Goal: Information Seeking & Learning: Learn about a topic

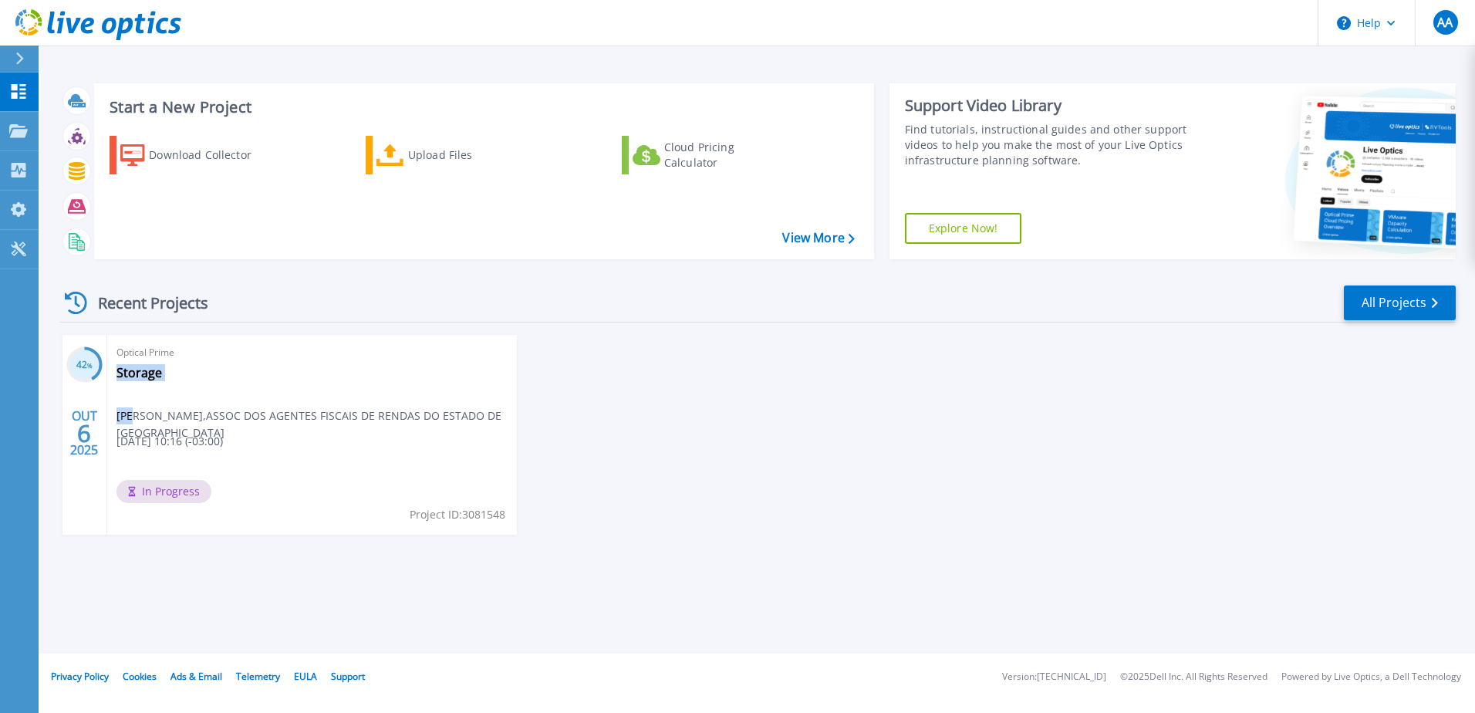
drag, startPoint x: 135, startPoint y: 415, endPoint x: 527, endPoint y: 413, distance: 391.9
click at [527, 413] on div "42 % OUT 6 2025 Optical Prime Storage Rafael Furlan , ASSOC DOS AGENTES FISCAIS…" at bounding box center [751, 450] width 1409 height 231
drag, startPoint x: 527, startPoint y: 413, endPoint x: 730, endPoint y: 450, distance: 206.2
click at [730, 450] on div "42 % OUT 6 2025 Optical Prime Storage Rafael Furlan , ASSOC DOS AGENTES FISCAIS…" at bounding box center [751, 450] width 1409 height 231
click at [819, 241] on link "View More" at bounding box center [818, 238] width 72 height 15
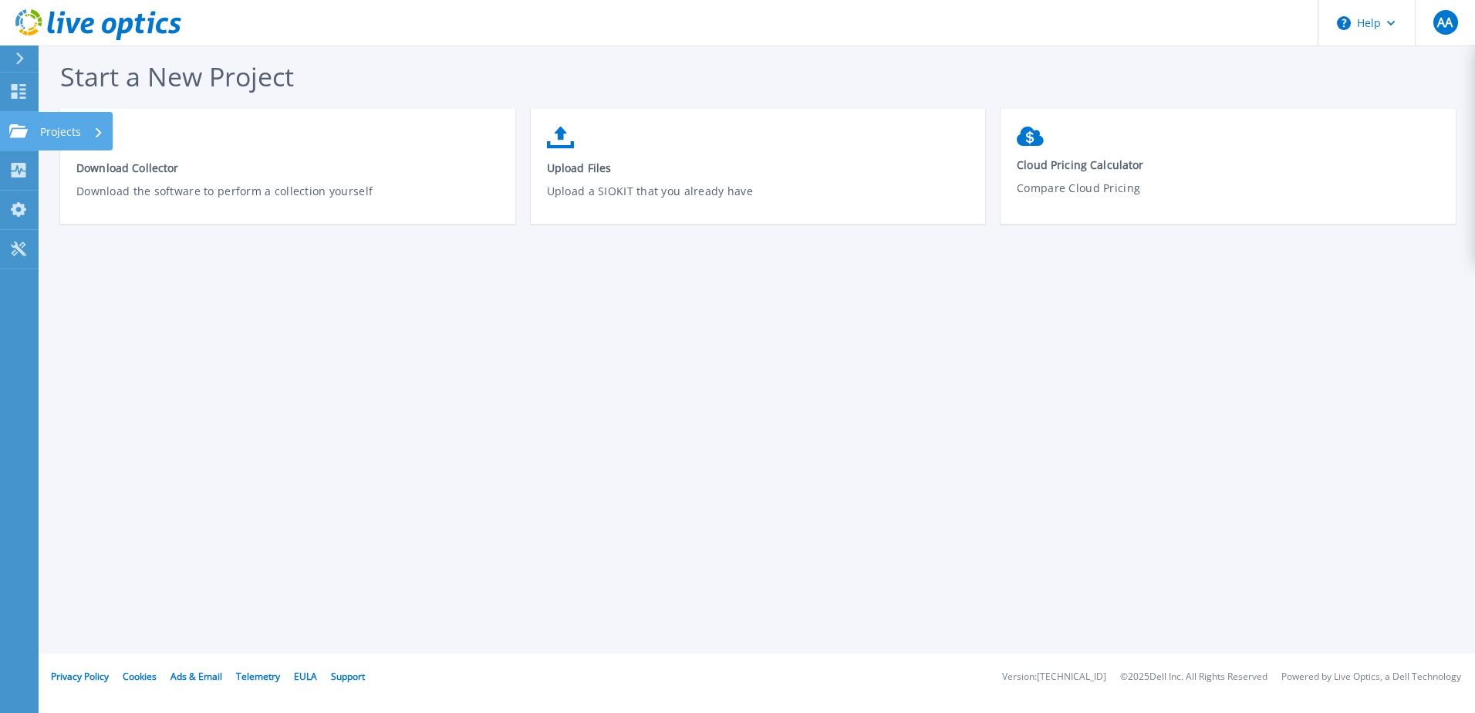
click at [49, 131] on p "Projects" at bounding box center [60, 132] width 41 height 40
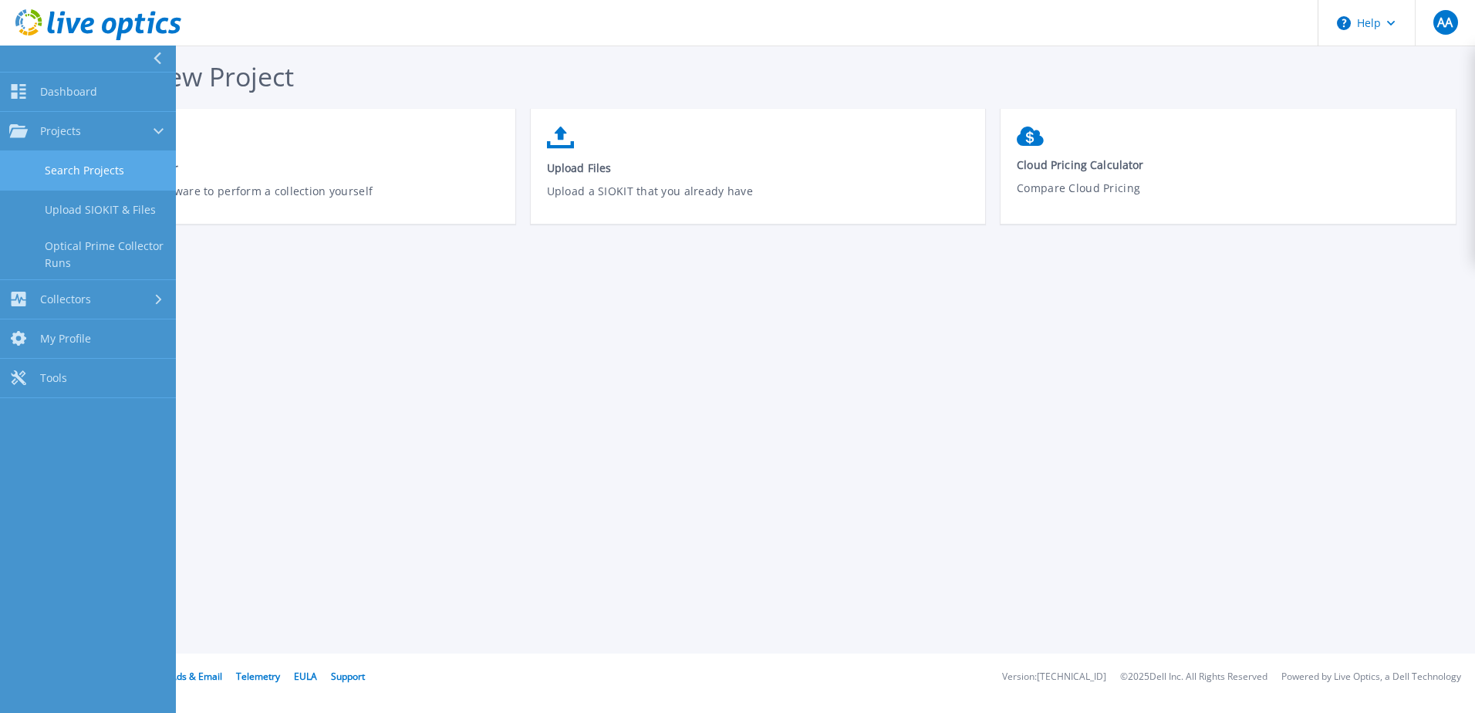
click at [134, 171] on link "Search Projects" at bounding box center [88, 170] width 176 height 39
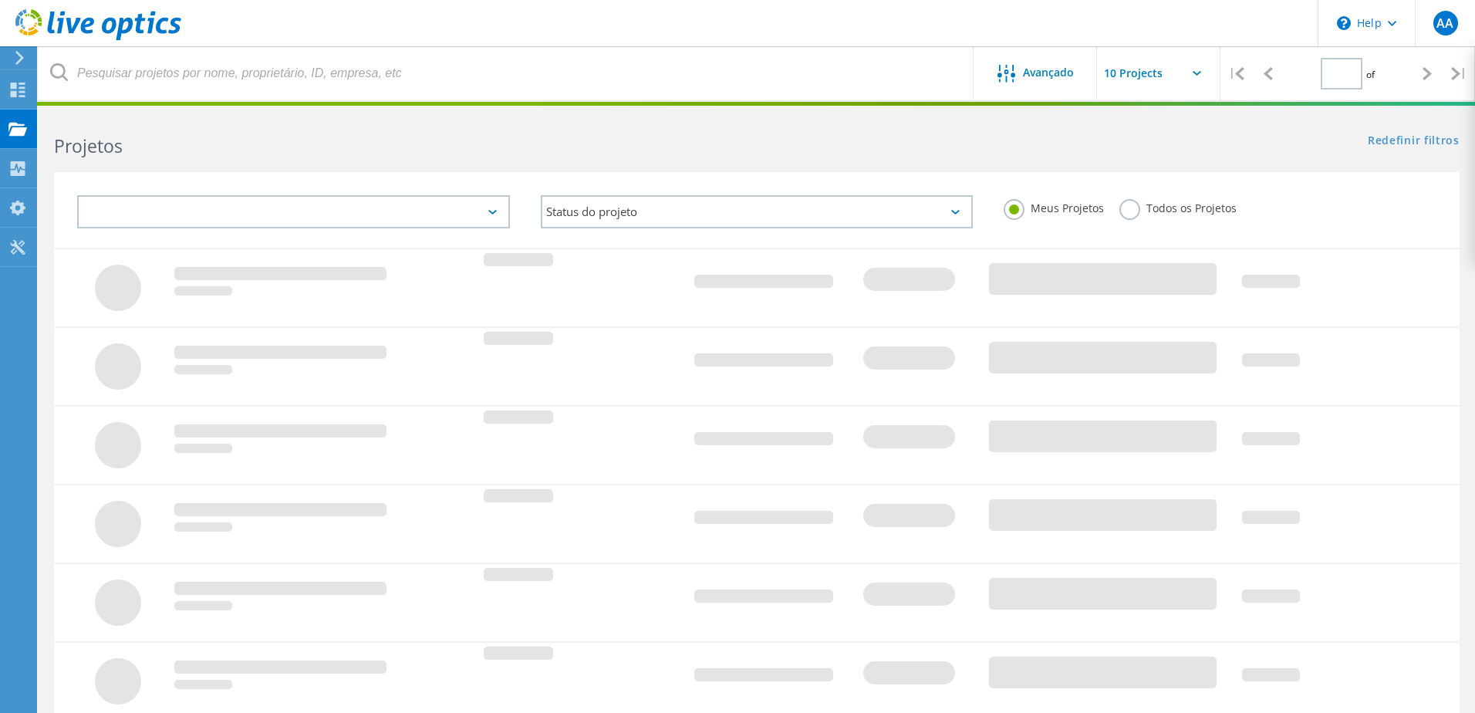
type input "1"
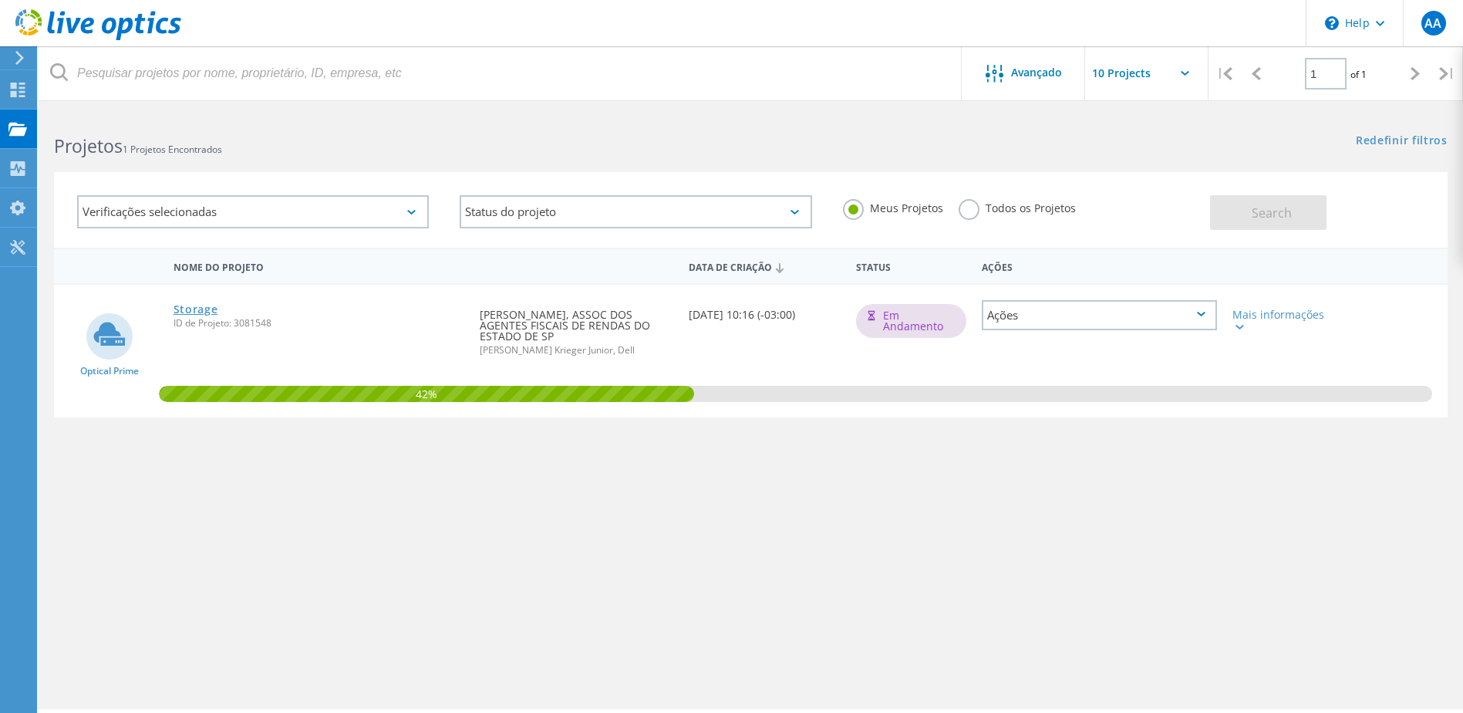
click at [192, 311] on link "Storage" at bounding box center [196, 309] width 45 height 11
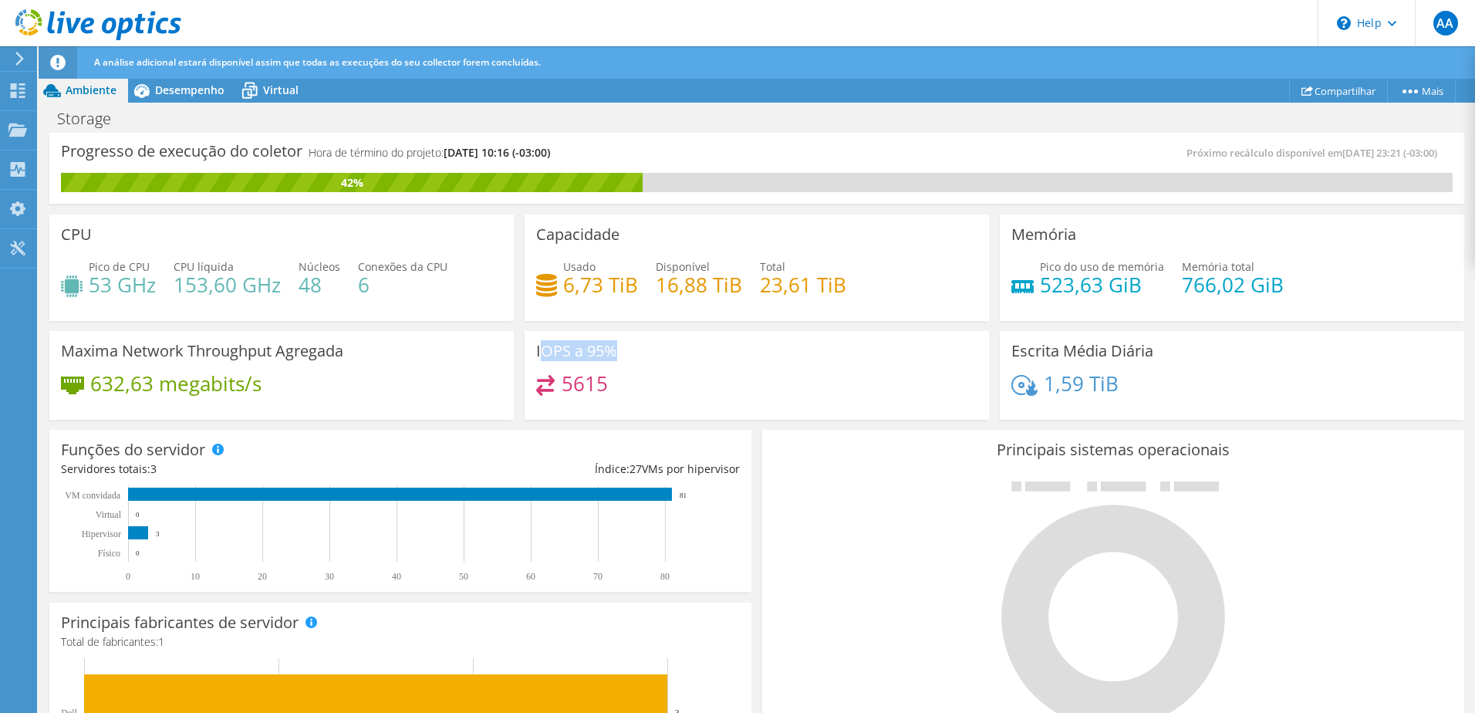
drag, startPoint x: 535, startPoint y: 354, endPoint x: 651, endPoint y: 356, distance: 116.5
click at [650, 356] on div "IOPS a 95% 5615" at bounding box center [757, 375] width 464 height 89
drag, startPoint x: 651, startPoint y: 356, endPoint x: 555, endPoint y: 382, distance: 99.7
click at [555, 382] on div "5615" at bounding box center [572, 384] width 72 height 18
drag, startPoint x: 558, startPoint y: 383, endPoint x: 627, endPoint y: 386, distance: 68.7
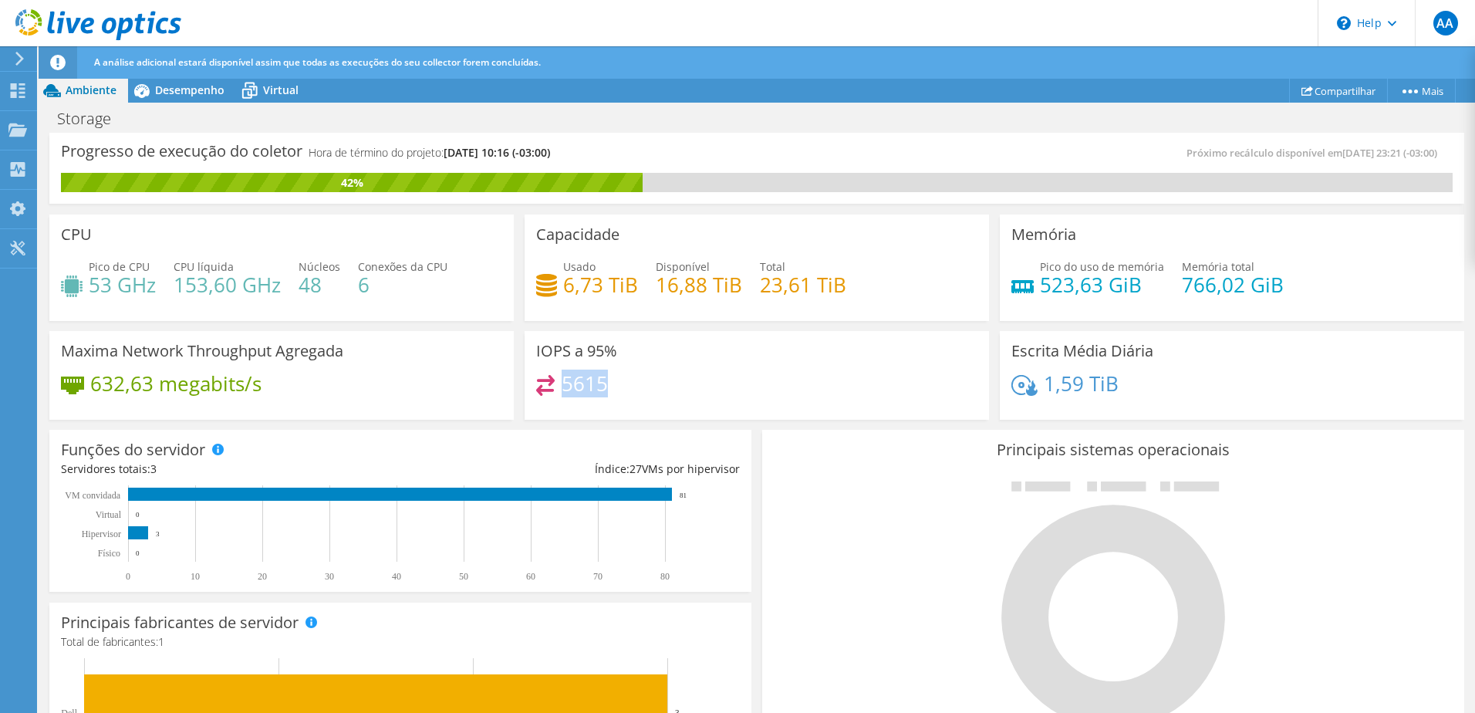
click at [627, 386] on div "5615" at bounding box center [756, 391] width 441 height 33
click at [173, 83] on span "Desempenho" at bounding box center [189, 90] width 69 height 15
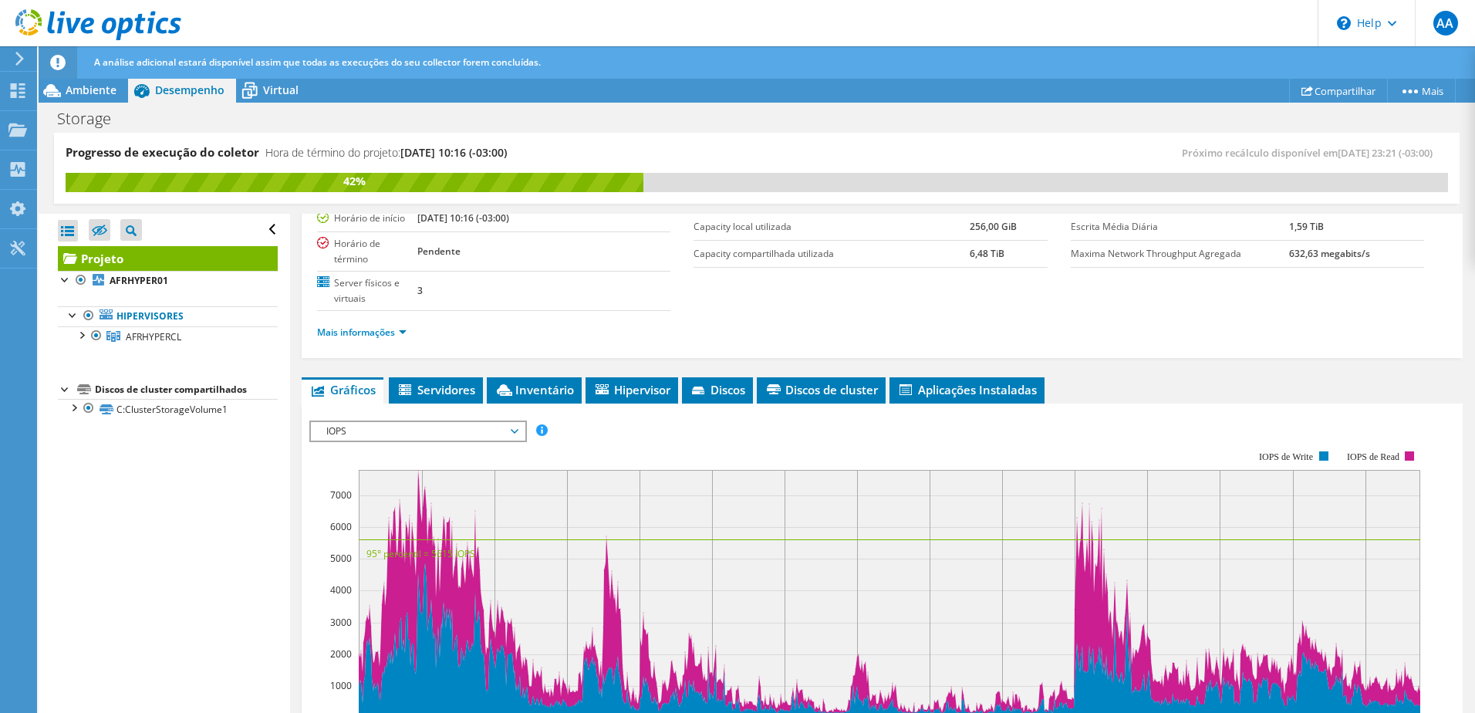
scroll to position [309, 0]
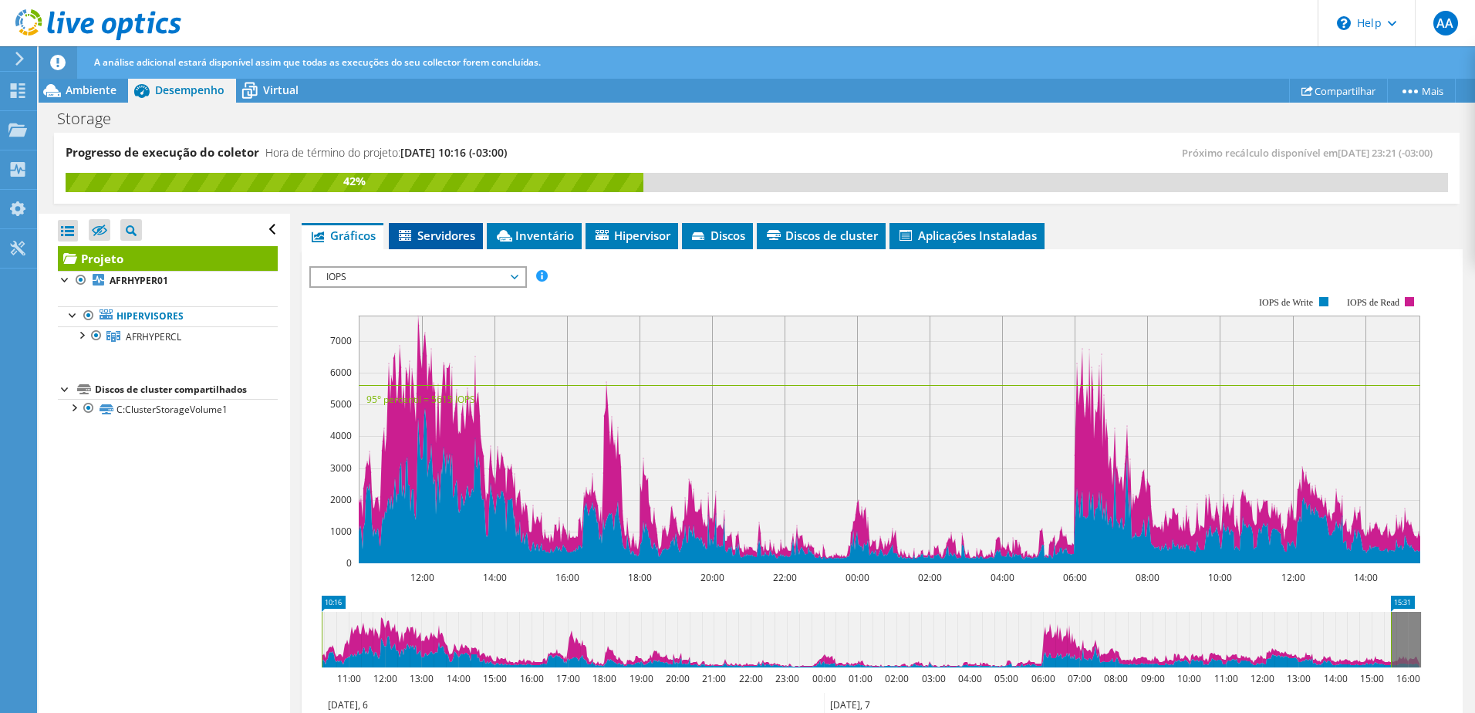
click at [428, 228] on span "Servidores" at bounding box center [435, 235] width 79 height 15
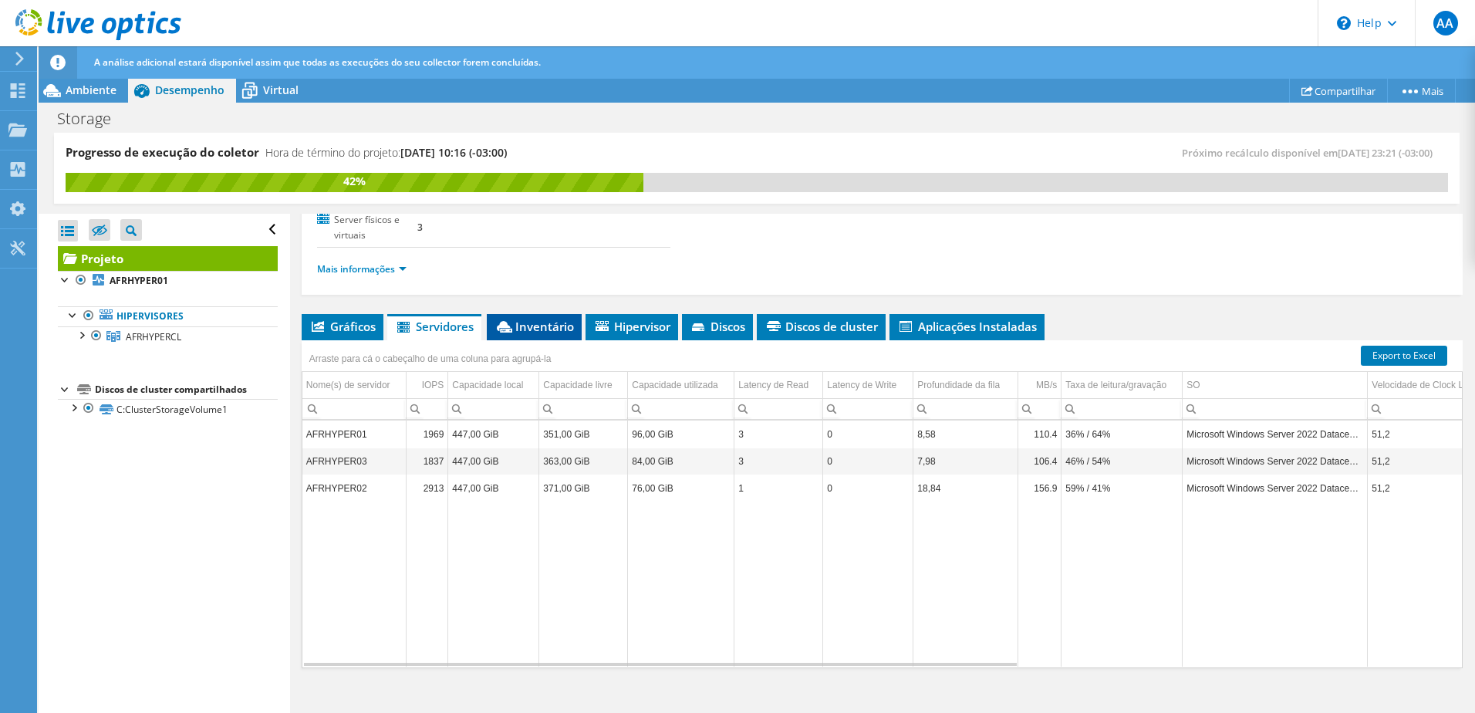
click at [533, 320] on span "Inventário" at bounding box center [533, 326] width 79 height 15
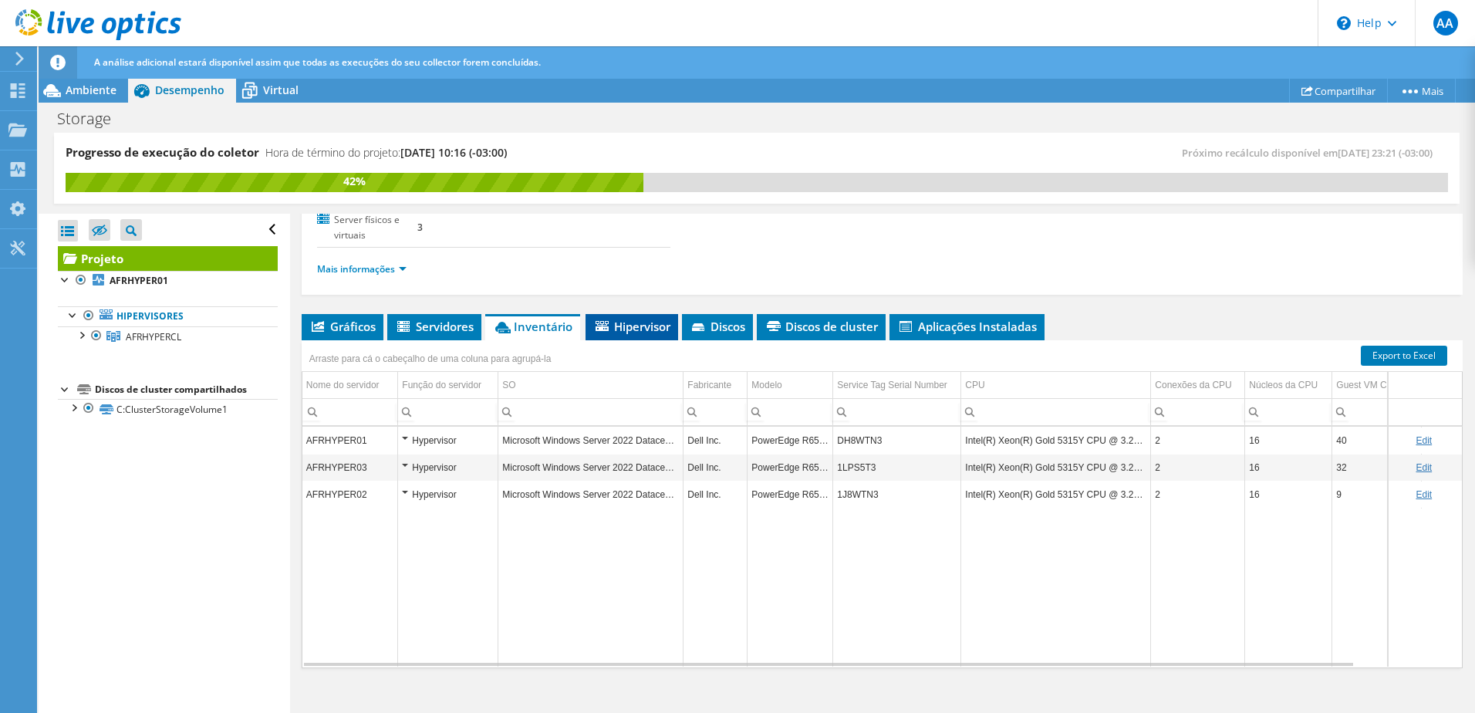
click at [648, 319] on span "Hipervisor" at bounding box center [631, 326] width 77 height 15
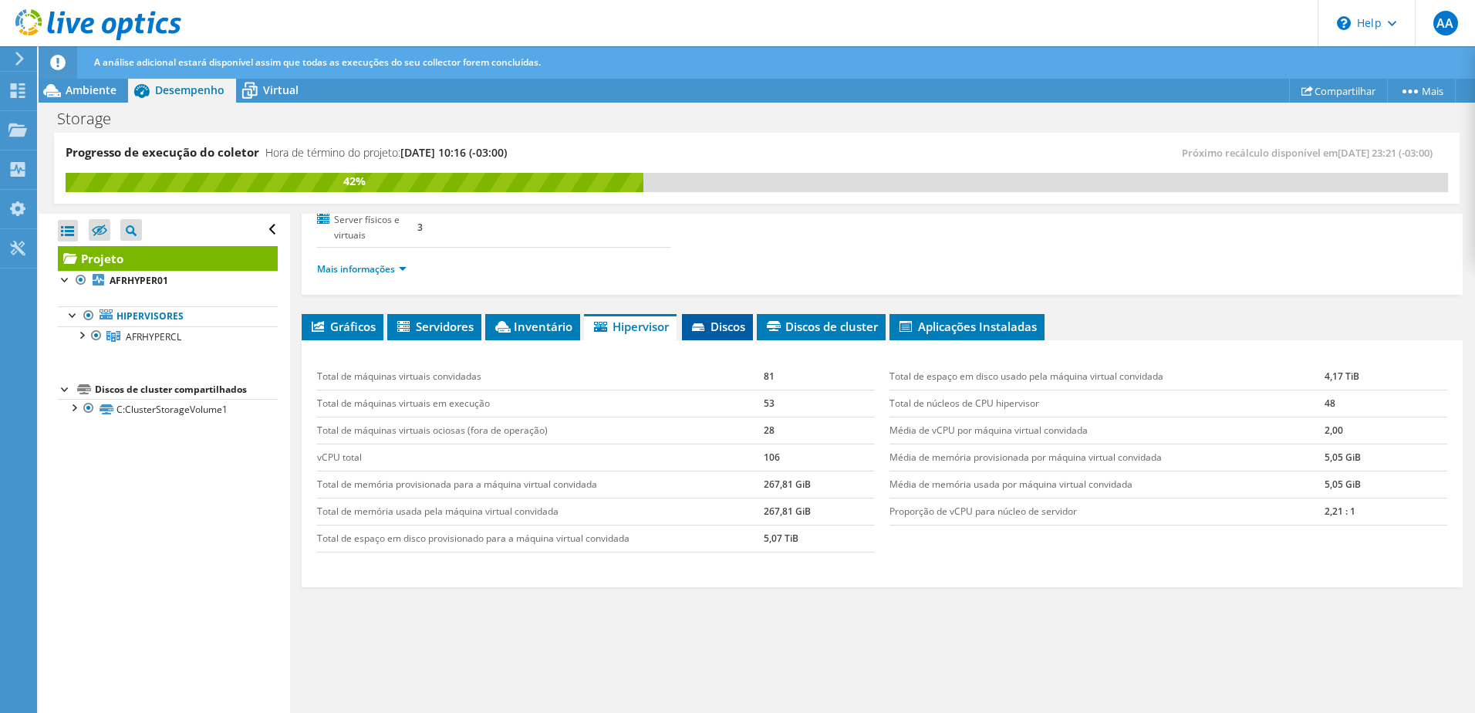
click at [743, 319] on span "Discos" at bounding box center [718, 326] width 56 height 15
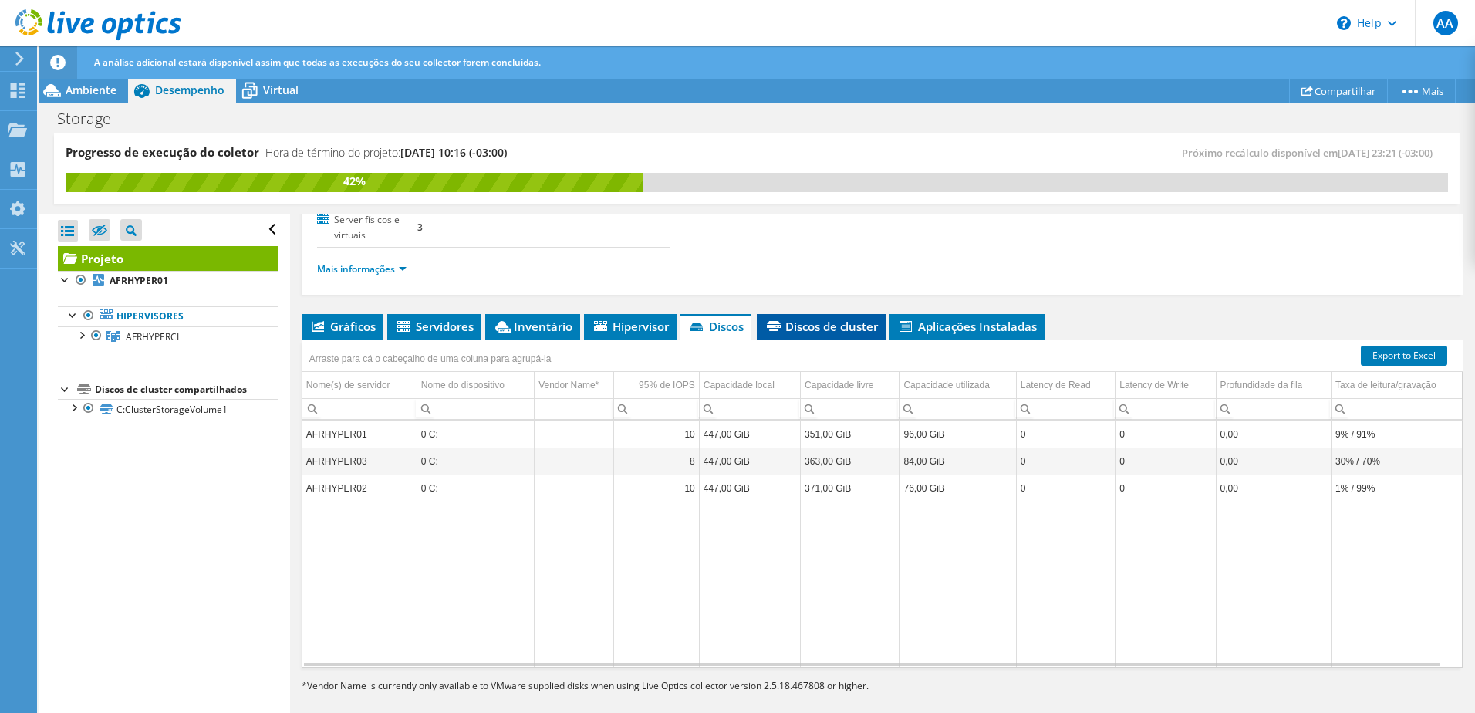
click at [818, 319] on span "Discos de cluster" at bounding box center [820, 326] width 113 height 15
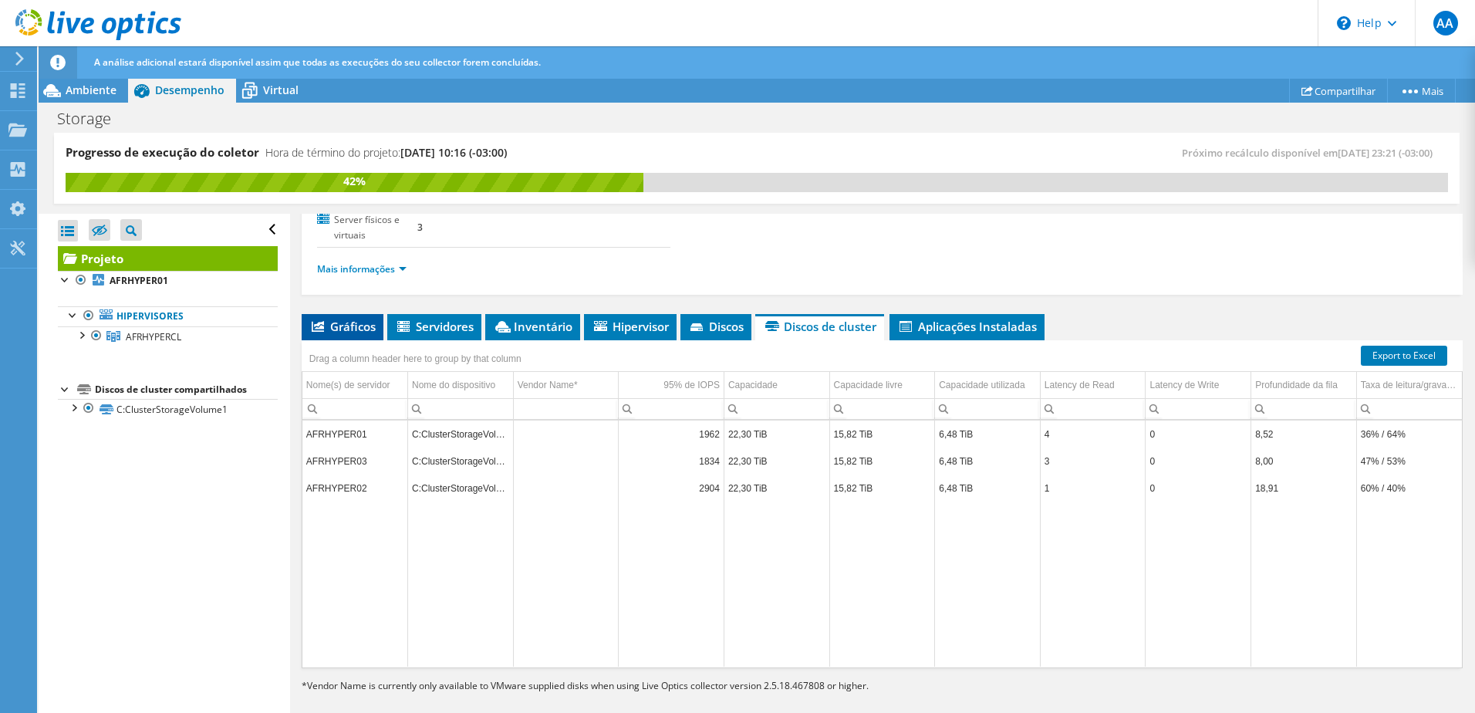
click at [345, 319] on span "Gráficos" at bounding box center [342, 326] width 66 height 15
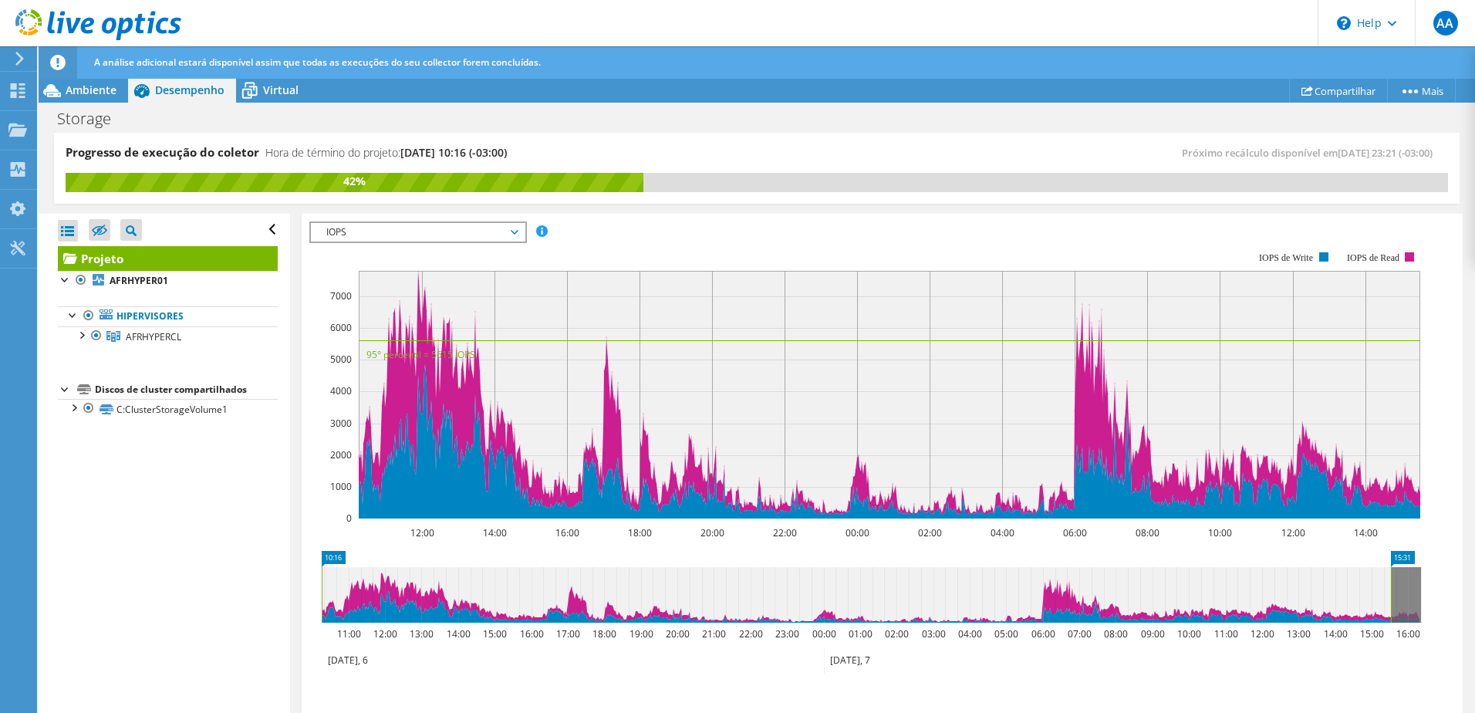
scroll to position [481, 0]
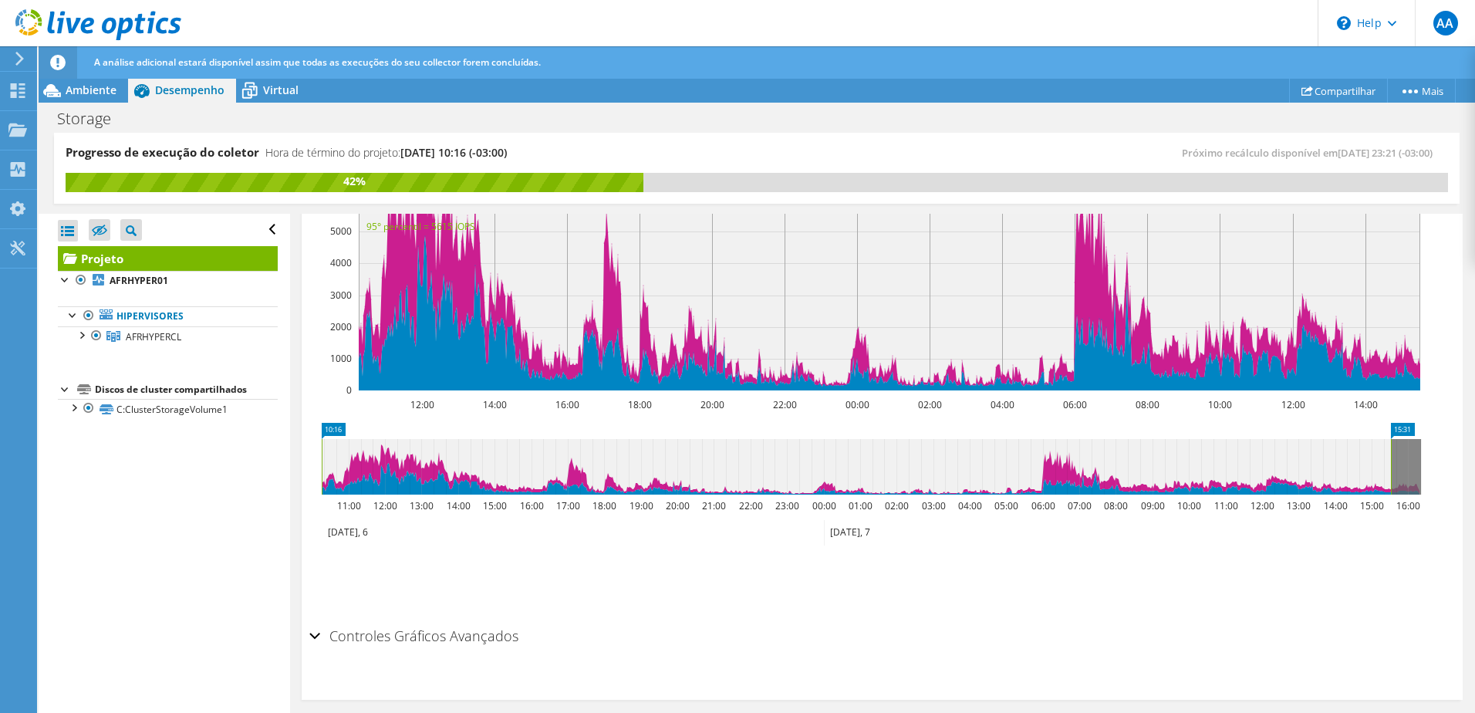
click at [1051, 606] on div "IOPS Disk Throughput Tamanho de E/S Latência Profundidade da fila Porcentagem d…" at bounding box center [882, 356] width 1146 height 527
